Goal: Task Accomplishment & Management: Manage account settings

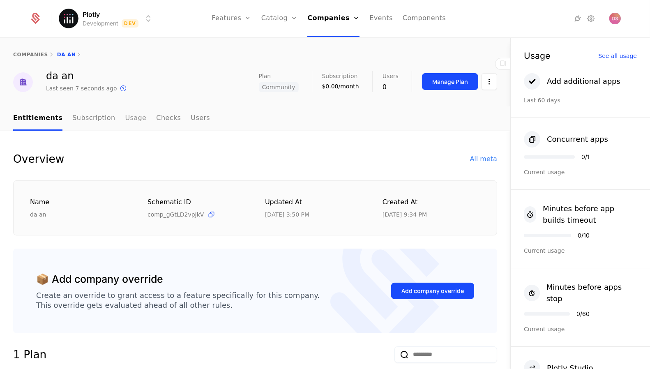
click at [125, 113] on link "Usage" at bounding box center [135, 118] width 21 height 24
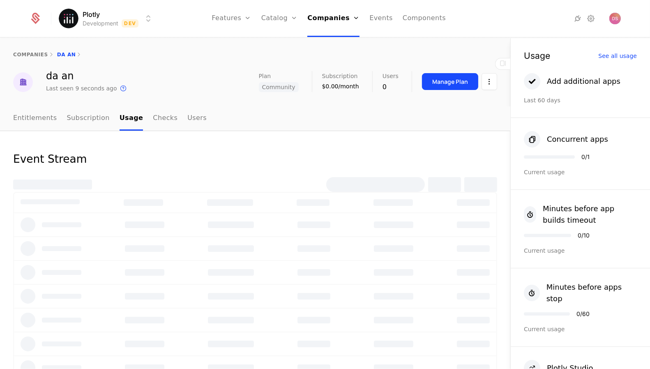
scroll to position [11, 0]
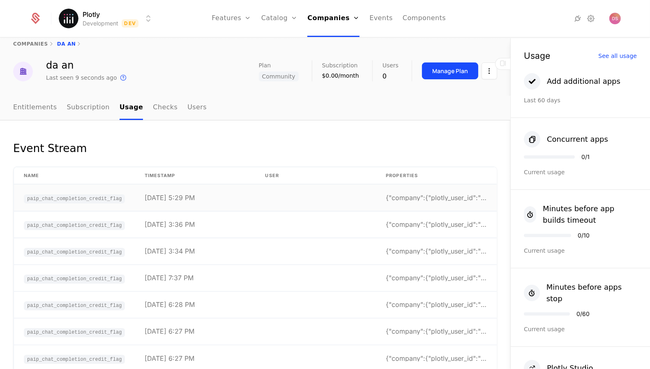
click at [254, 197] on td "[DATE] 5:29 PM" at bounding box center [195, 198] width 121 height 27
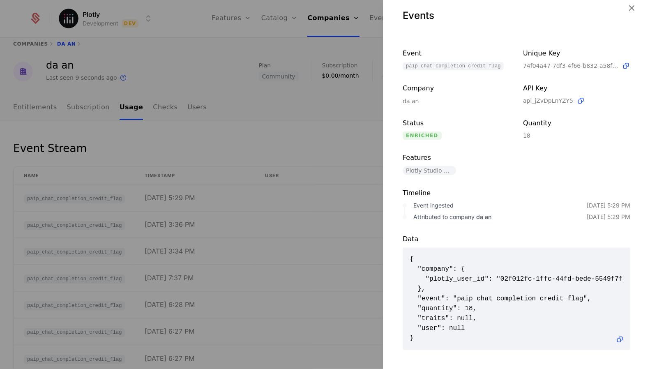
click at [298, 141] on div at bounding box center [325, 184] width 650 height 369
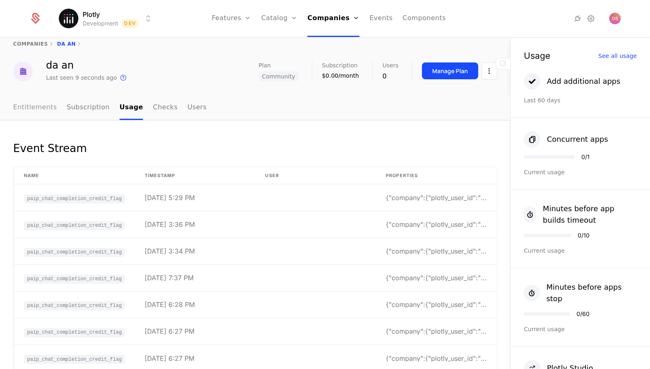
click at [43, 100] on link "Entitlements" at bounding box center [35, 108] width 44 height 24
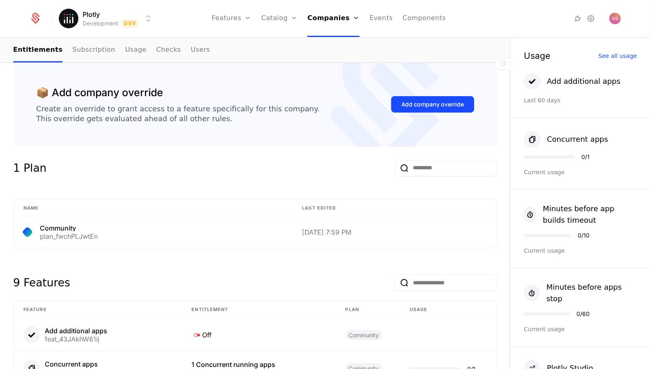
scroll to position [185, 0]
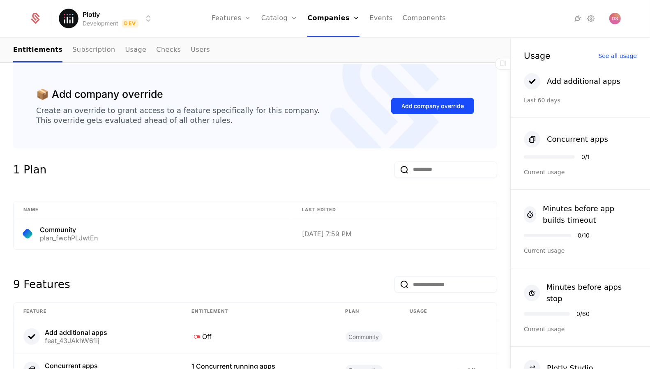
click at [444, 97] on div "Add company override" at bounding box center [432, 106] width 83 height 39
click at [443, 116] on div "Add company override" at bounding box center [432, 106] width 83 height 39
click at [443, 107] on div "Add company override" at bounding box center [433, 106] width 62 height 8
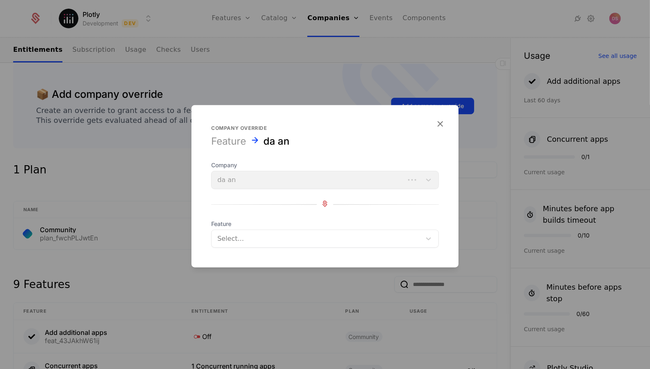
click at [298, 225] on span "Feature" at bounding box center [325, 224] width 228 height 8
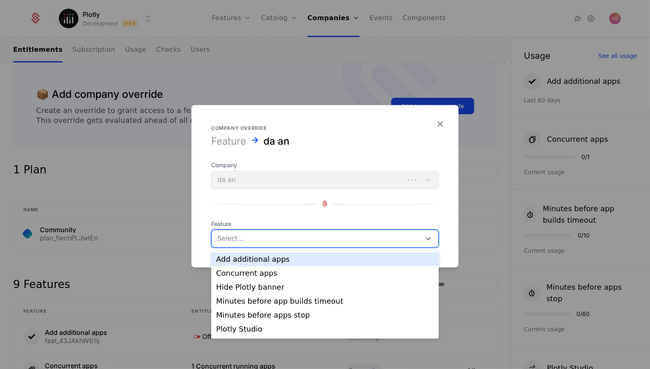
click at [298, 233] on div at bounding box center [316, 239] width 198 height 12
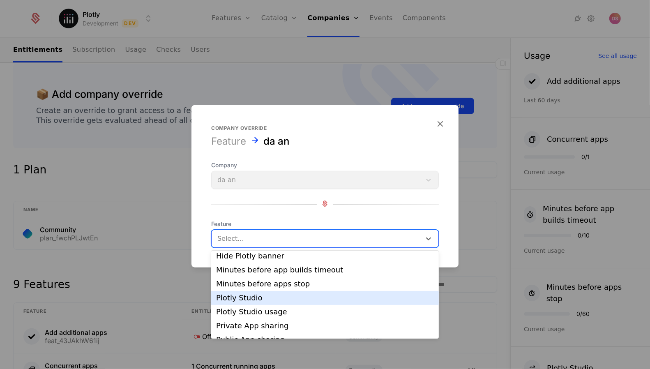
scroll to position [33, 0]
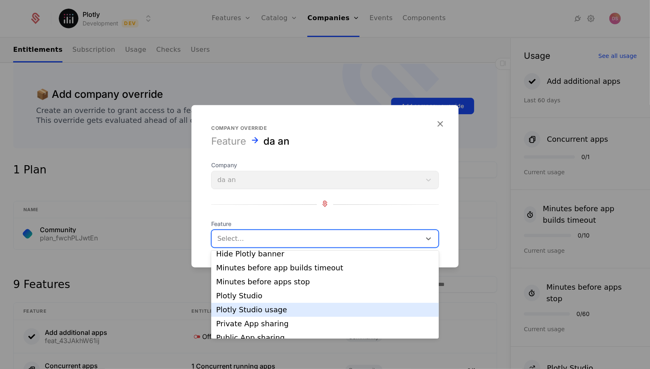
click at [305, 315] on div "Plotly Studio usage" at bounding box center [325, 310] width 228 height 14
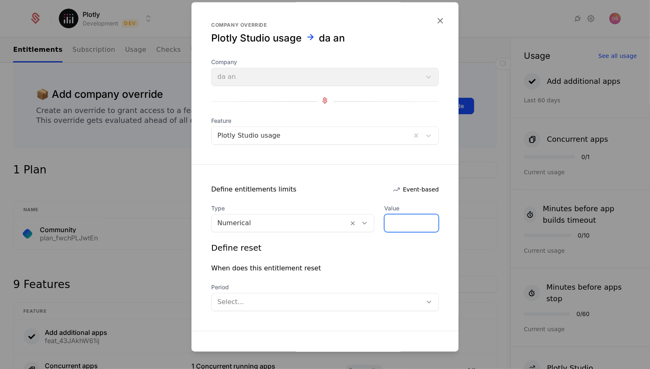
drag, startPoint x: 409, startPoint y: 222, endPoint x: 344, endPoint y: 222, distance: 64.9
click at [344, 222] on div "Type Numerical Value *" at bounding box center [325, 219] width 228 height 28
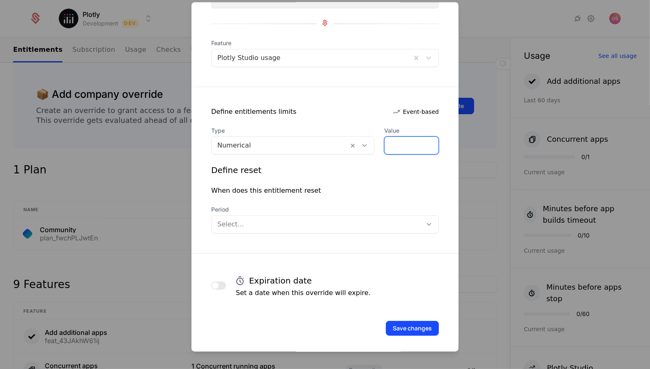
scroll to position [81, 0]
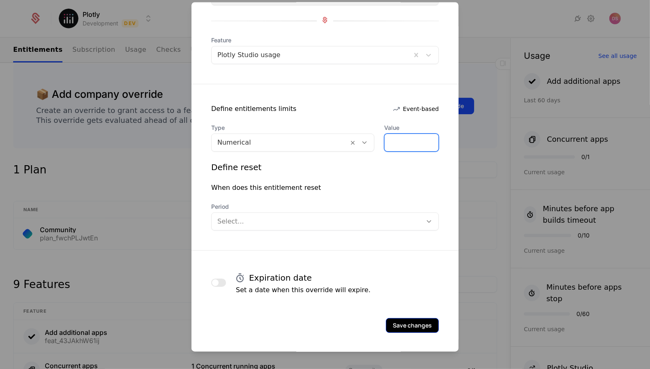
type input "**"
click at [420, 321] on button "Save changes" at bounding box center [412, 325] width 53 height 15
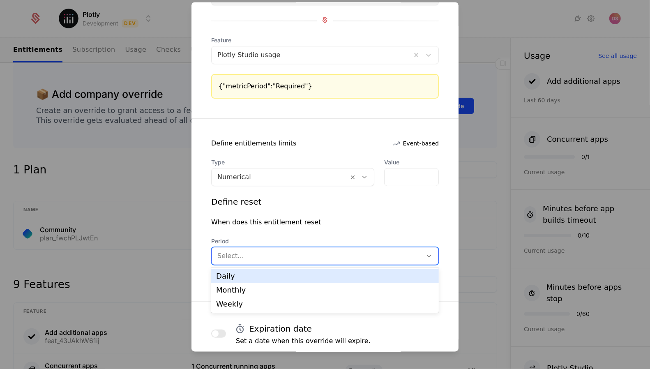
click at [410, 253] on div at bounding box center [316, 256] width 199 height 12
click at [354, 278] on div "Daily" at bounding box center [325, 275] width 218 height 7
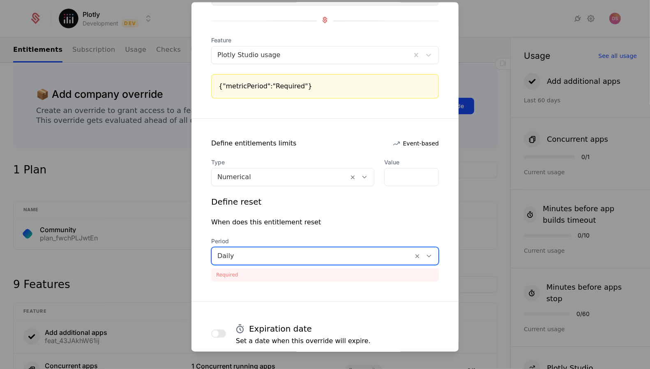
scroll to position [132, 0]
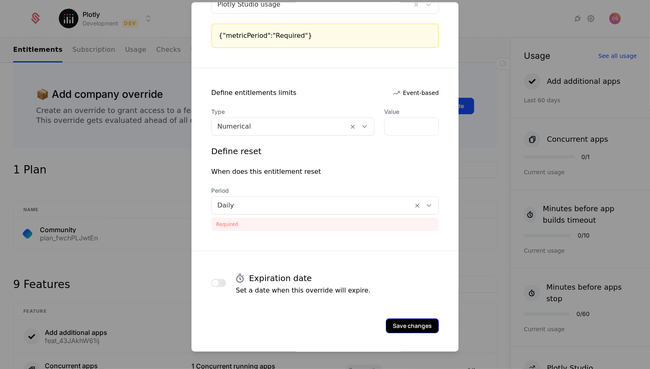
click at [408, 331] on button "Save changes" at bounding box center [412, 325] width 53 height 15
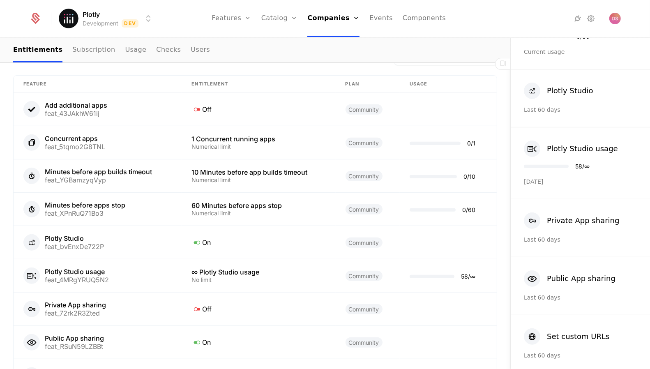
scroll to position [450, 0]
click at [342, 273] on td "Community" at bounding box center [368, 276] width 64 height 33
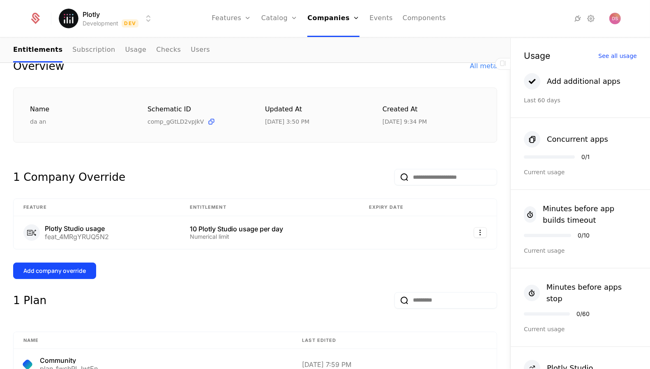
scroll to position [94, 0]
